Goal: Information Seeking & Learning: Find specific fact

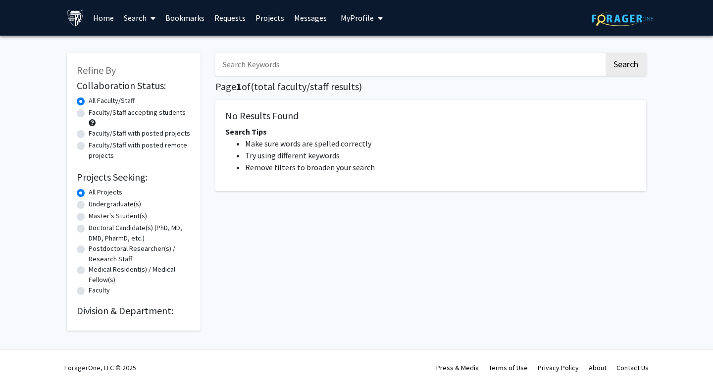
click at [621, 21] on img at bounding box center [622, 18] width 62 height 15
click at [631, 8] on link at bounding box center [622, 17] width 62 height 35
click at [631, 16] on img at bounding box center [622, 18] width 62 height 15
click at [424, 62] on input "Search Keywords" at bounding box center [409, 64] width 388 height 23
type input "aging"
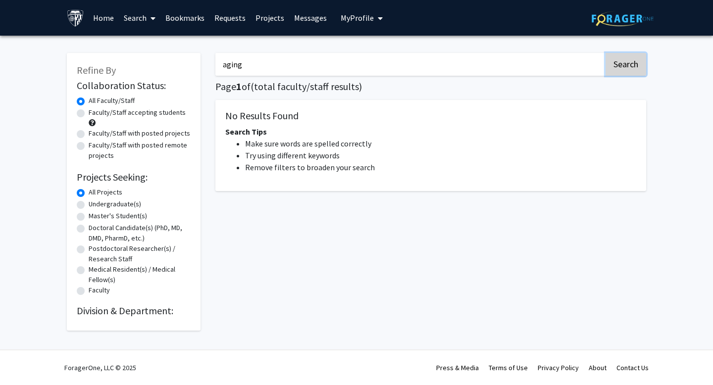
click at [615, 65] on button "Search" at bounding box center [625, 64] width 41 height 23
click at [76, 13] on img at bounding box center [75, 17] width 17 height 17
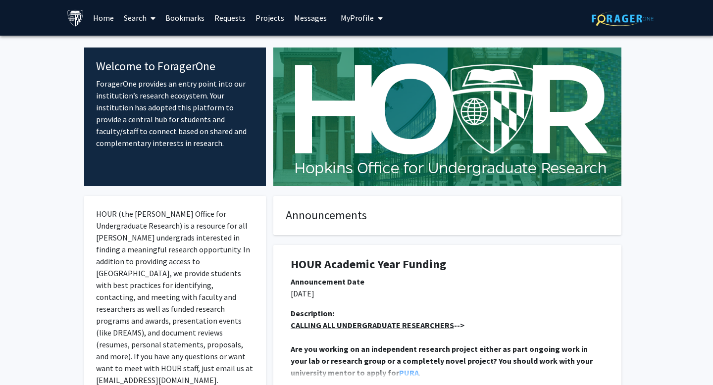
click at [136, 17] on link "Search" at bounding box center [140, 17] width 42 height 35
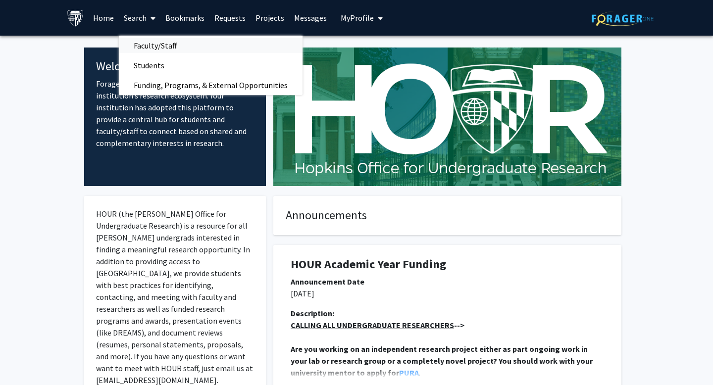
click at [171, 45] on span "Faculty/Staff" at bounding box center [155, 46] width 73 height 20
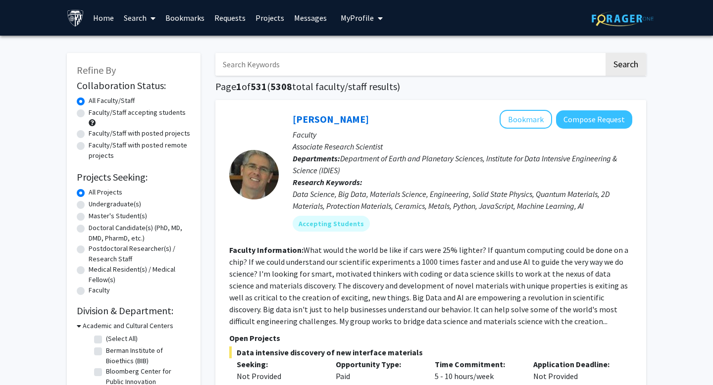
click at [327, 67] on input "Search Keywords" at bounding box center [409, 64] width 388 height 23
type input "bio"
click at [625, 65] on button "Search" at bounding box center [625, 64] width 41 height 23
